Goal: Navigation & Orientation: Find specific page/section

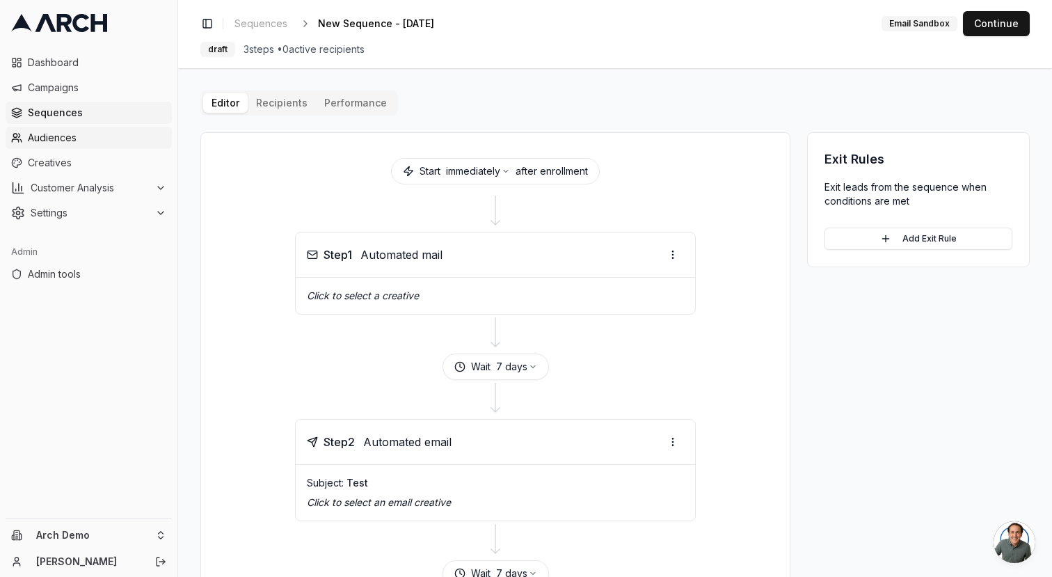
scroll to position [280, 0]
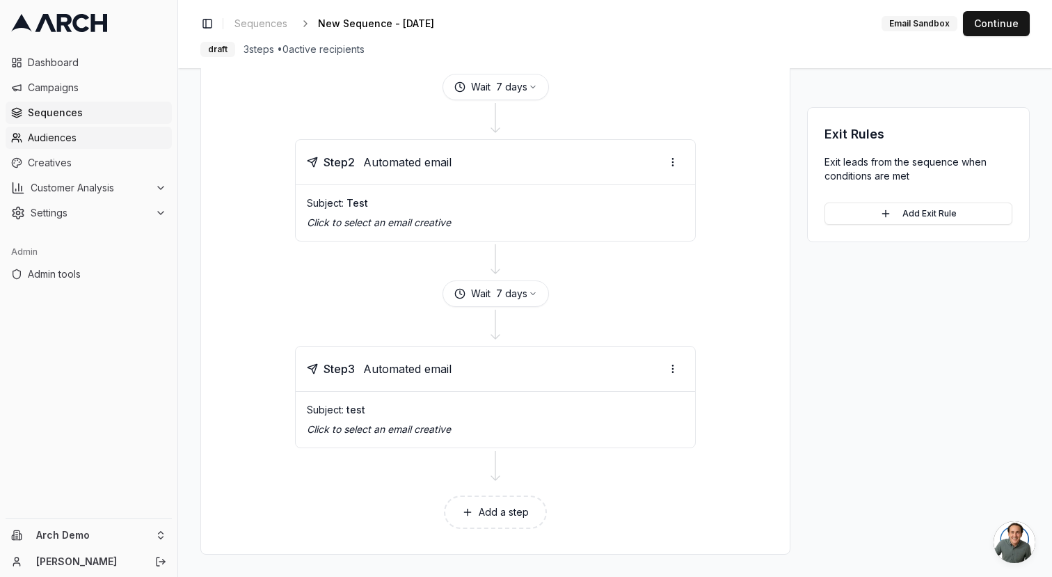
click at [54, 132] on span "Audiences" at bounding box center [97, 138] width 138 height 14
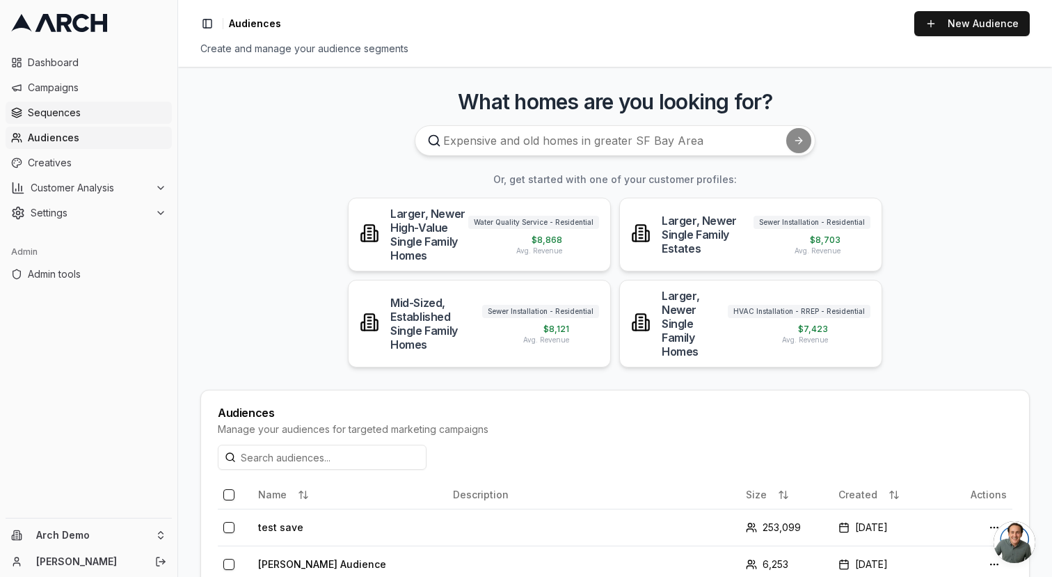
click at [59, 115] on span "Sequences" at bounding box center [97, 113] width 138 height 14
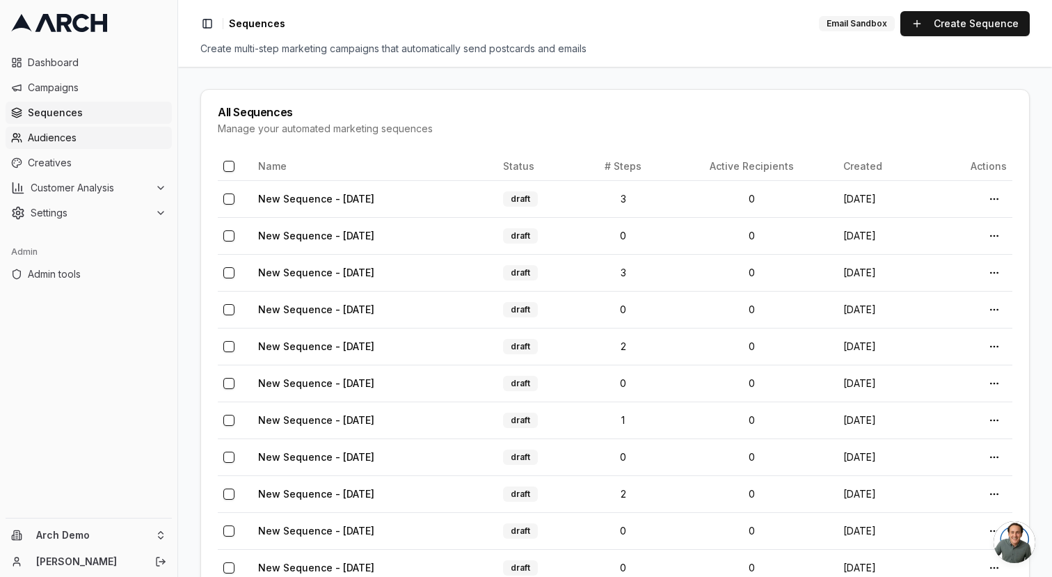
click at [66, 137] on span "Audiences" at bounding box center [97, 138] width 138 height 14
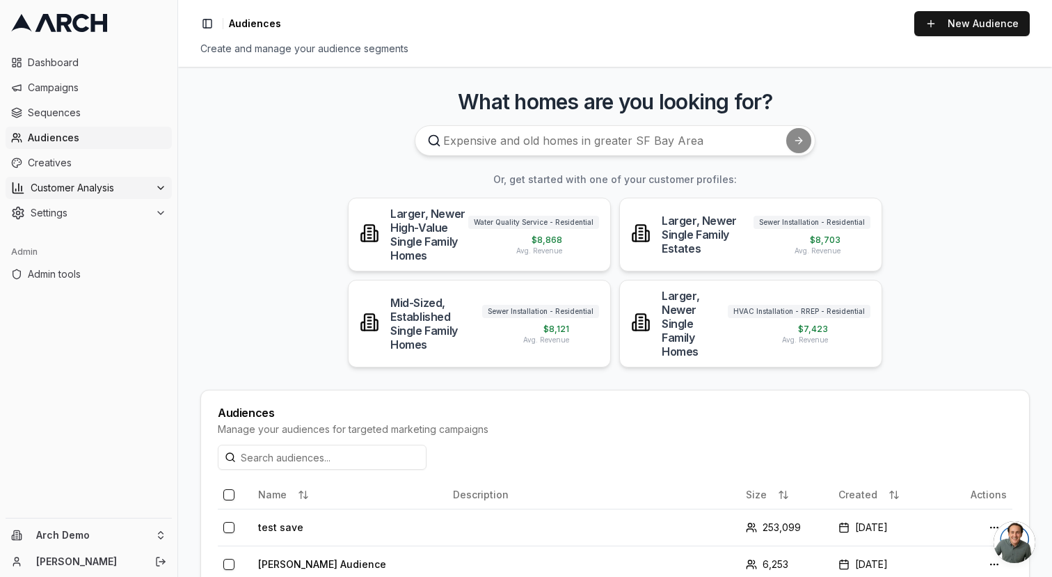
click at [72, 182] on span "Customer Analysis" at bounding box center [90, 188] width 119 height 14
click at [92, 235] on span "Customer Profiles" at bounding box center [91, 232] width 81 height 14
